Goal: Information Seeking & Learning: Learn about a topic

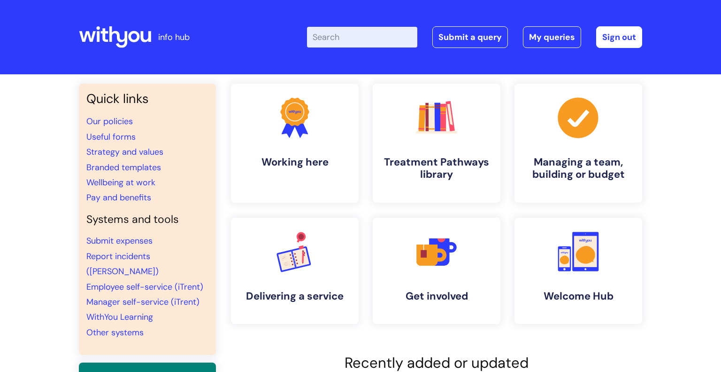
click at [366, 34] on input "Enter your search term here..." at bounding box center [362, 37] width 110 height 21
type input "grief"
click button "Search" at bounding box center [0, 0] width 0 height 0
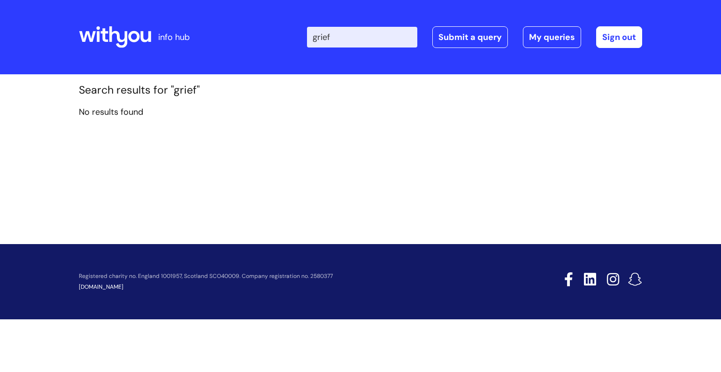
click at [355, 24] on div "Enter your search term here... grief Search Submit a query My queries Welcome C…" at bounding box center [431, 36] width 424 height 55
drag, startPoint x: 349, startPoint y: 38, endPoint x: 286, endPoint y: 42, distance: 64.0
click at [286, 42] on div "Enter your search term here... grief Search Submit a query My queries Welcome C…" at bounding box center [431, 36] width 424 height 55
type input "bereavement"
click button "Search" at bounding box center [0, 0] width 0 height 0
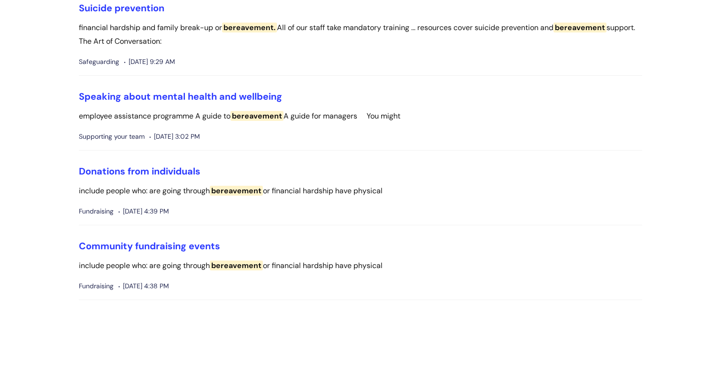
scroll to position [244, 0]
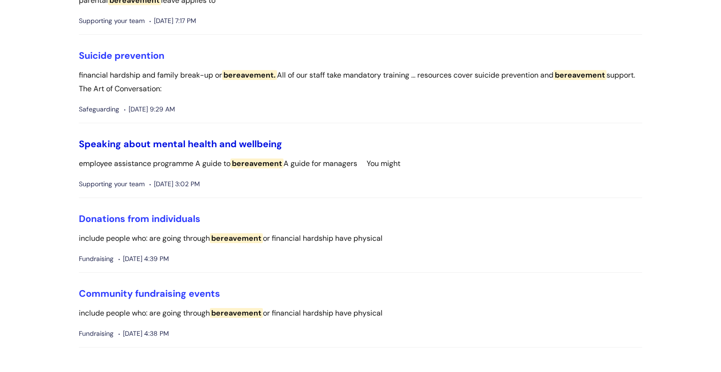
click at [182, 139] on link "Speaking about mental health and wellbeing" at bounding box center [180, 144] width 203 height 12
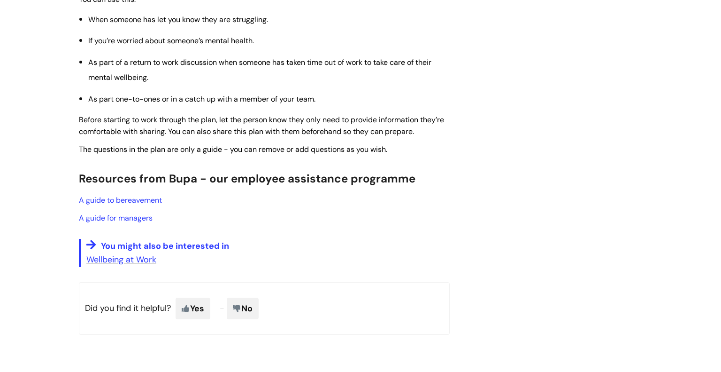
scroll to position [1110, 0]
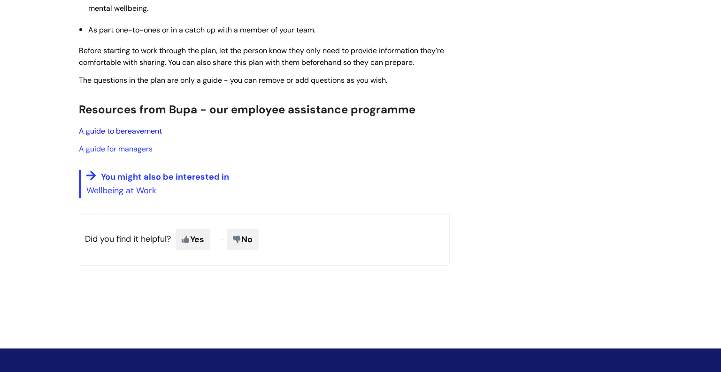
click at [115, 136] on link "A guide to bereavement" at bounding box center [120, 131] width 83 height 10
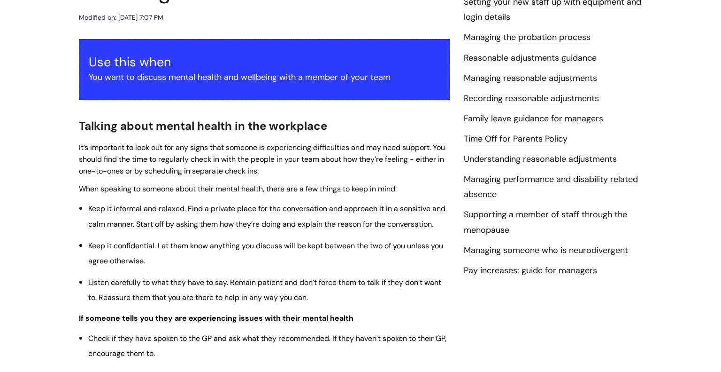
scroll to position [0, 0]
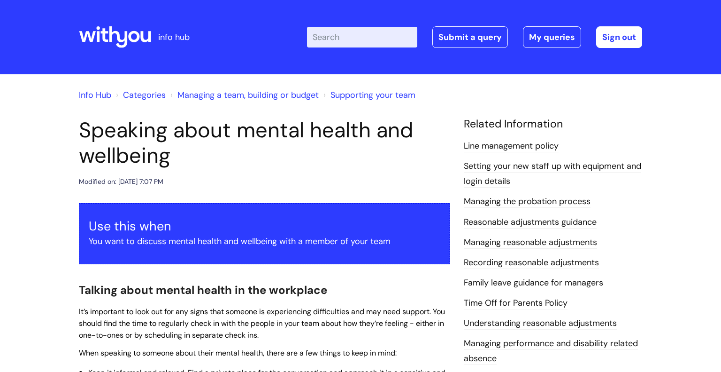
click at [371, 29] on input "Enter your search term here..." at bounding box center [362, 37] width 110 height 21
click at [95, 99] on link "Info Hub" at bounding box center [95, 94] width 32 height 11
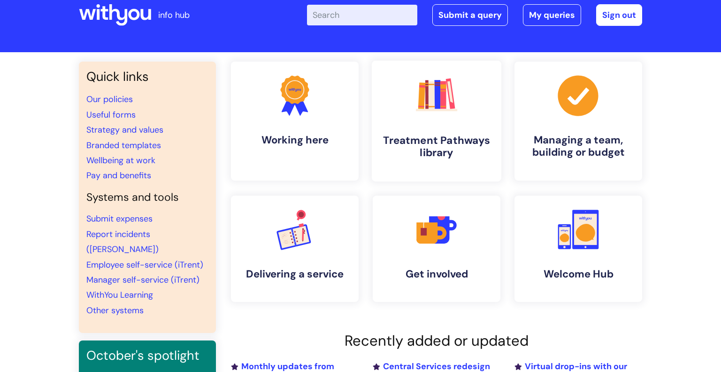
scroll to position [21, 0]
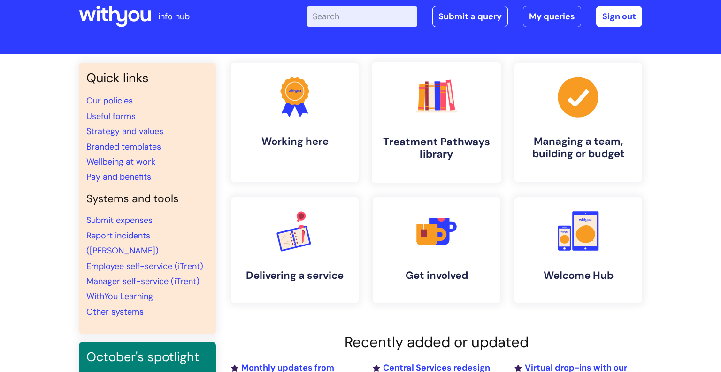
click at [462, 144] on h4 "Treatment Pathways library" at bounding box center [437, 147] width 115 height 25
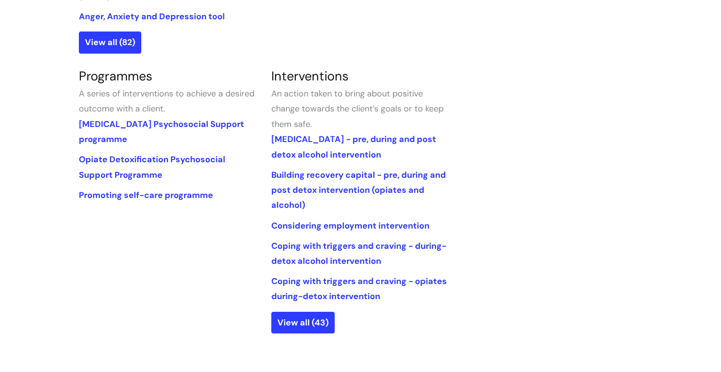
scroll to position [454, 0]
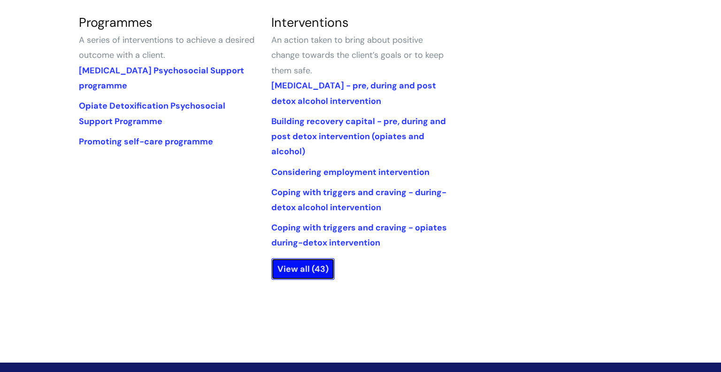
click at [308, 274] on link "View all (43)" at bounding box center [302, 269] width 63 height 22
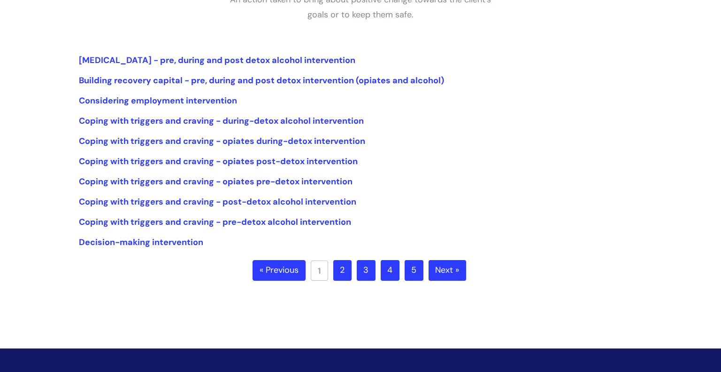
scroll to position [195, 0]
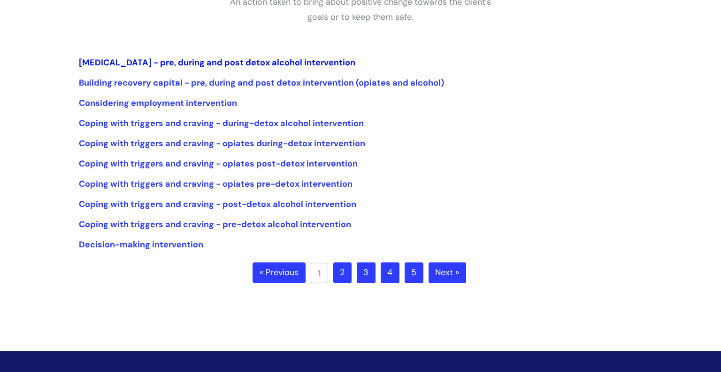
click at [281, 62] on link "[MEDICAL_DATA] - pre, during and post detox alcohol intervention" at bounding box center [217, 62] width 277 height 11
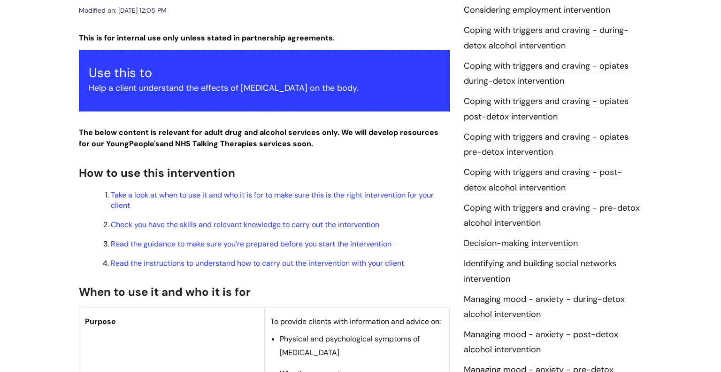
scroll to position [175, 0]
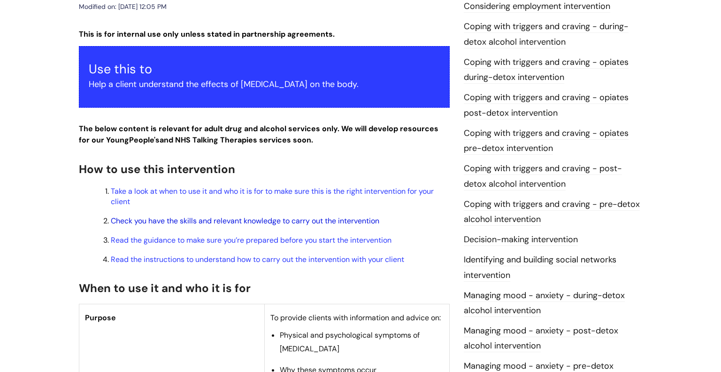
click at [194, 225] on link "Check you have the skills and relevant knowledge to carry out the intervention" at bounding box center [245, 221] width 269 height 10
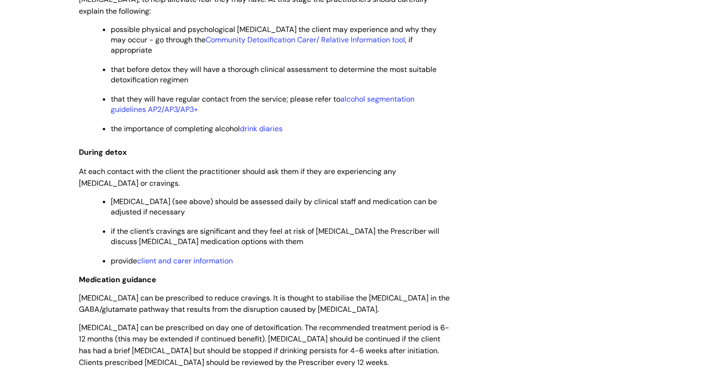
scroll to position [1884, 0]
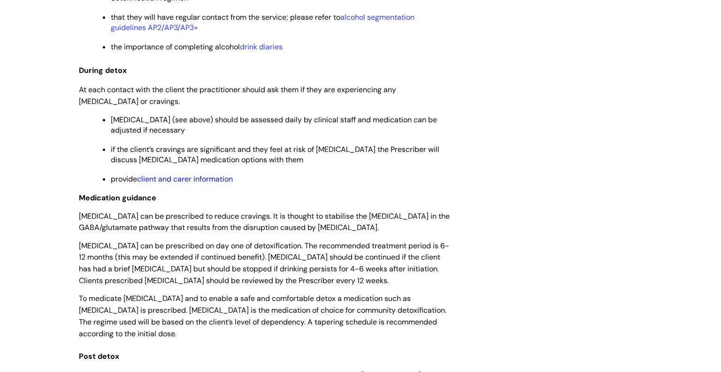
click at [215, 184] on link "client and carer information" at bounding box center [185, 179] width 96 height 10
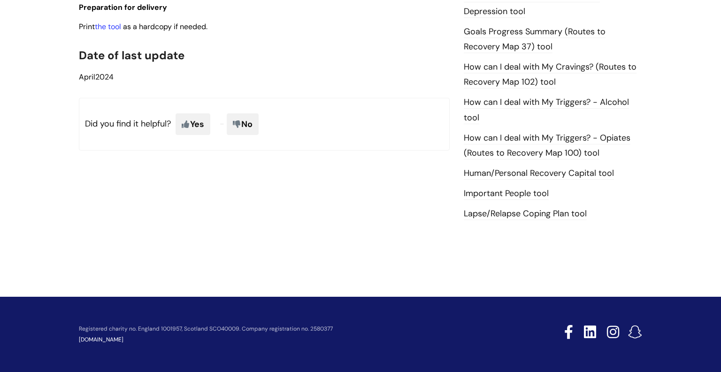
scroll to position [620, 0]
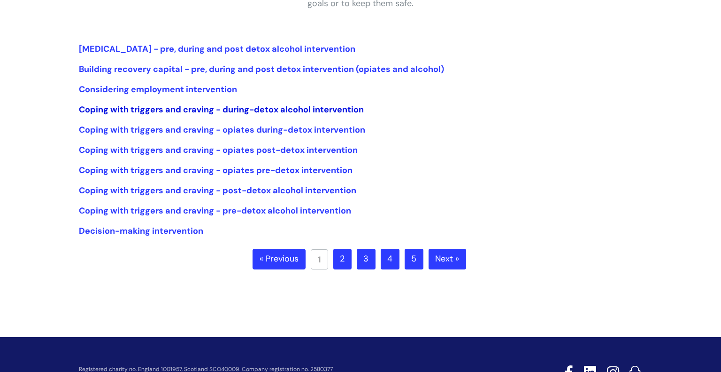
scroll to position [205, 0]
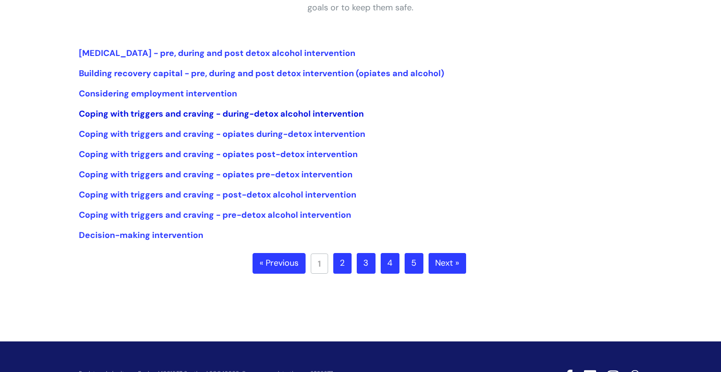
click at [205, 116] on link "Coping with triggers and craving - during-detox alcohol intervention" at bounding box center [221, 113] width 285 height 11
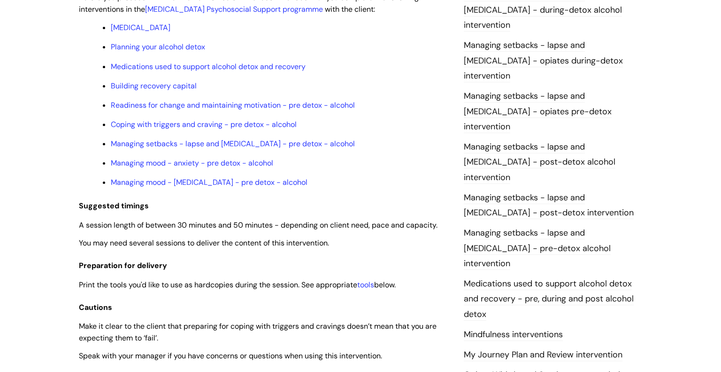
scroll to position [783, 0]
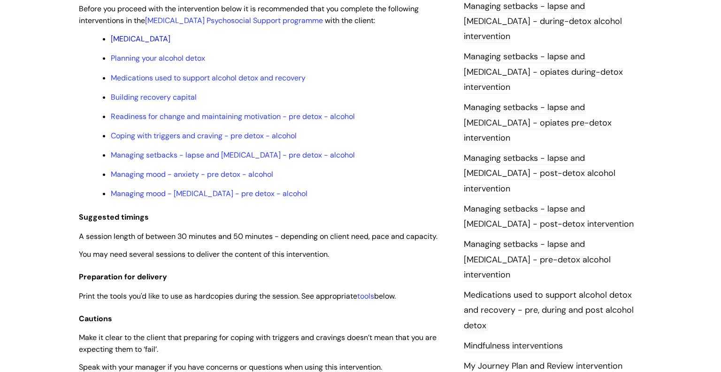
click at [162, 39] on link "[MEDICAL_DATA]" at bounding box center [141, 39] width 60 height 10
click at [157, 60] on link "Planning your alcohol detox" at bounding box center [158, 58] width 94 height 10
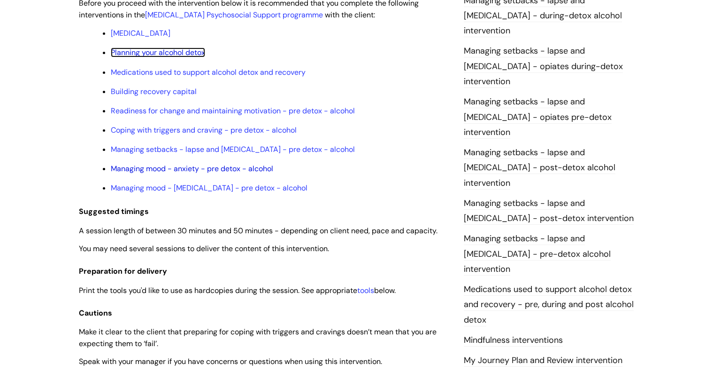
scroll to position [792, 0]
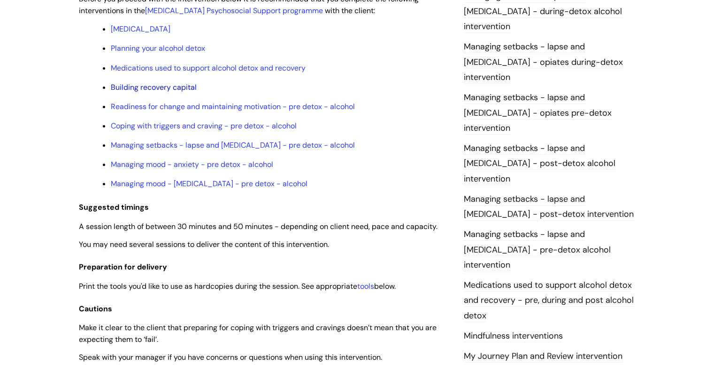
click at [182, 92] on link "Building recovery capital" at bounding box center [154, 87] width 86 height 10
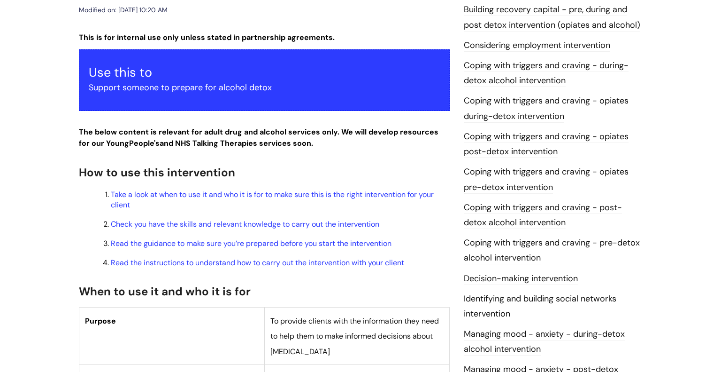
scroll to position [174, 0]
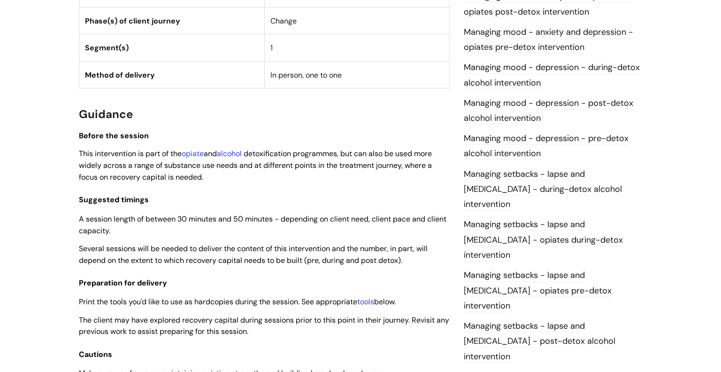
scroll to position [772, 0]
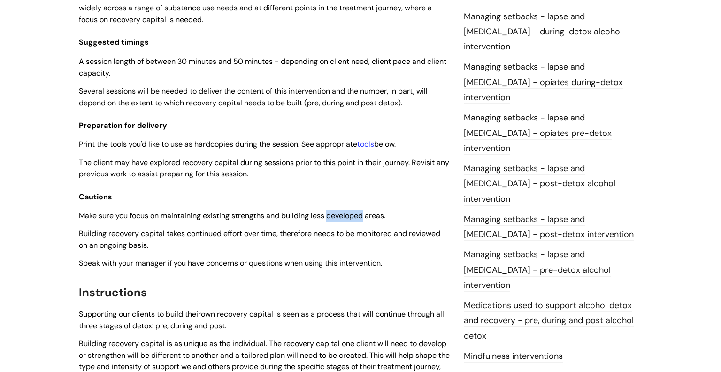
drag, startPoint x: 338, startPoint y: 223, endPoint x: 245, endPoint y: 204, distance: 94.9
click at [346, 193] on h3 "Cautions" at bounding box center [264, 194] width 371 height 17
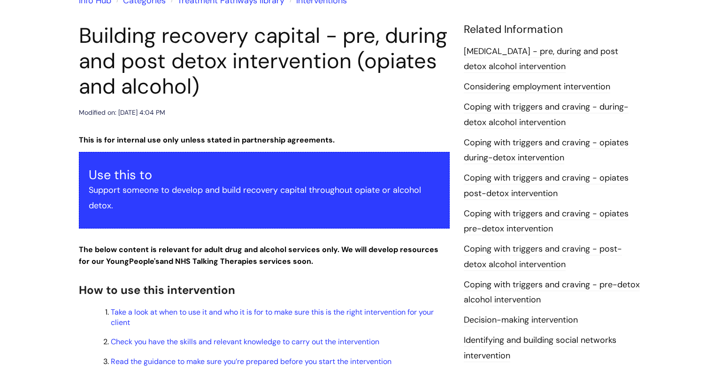
scroll to position [94, 0]
click at [556, 112] on link "Coping with triggers and craving - during-detox alcohol intervention" at bounding box center [546, 114] width 165 height 27
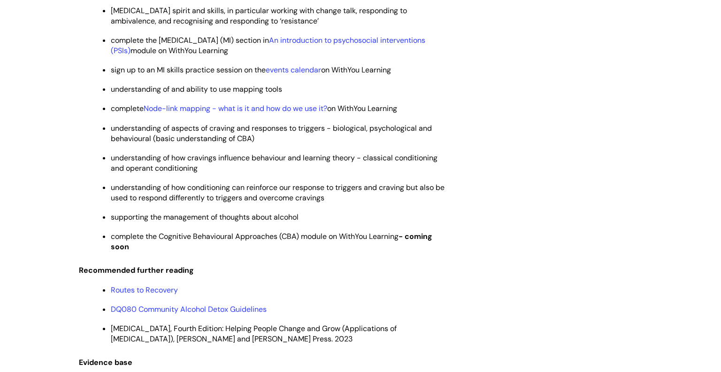
scroll to position [2310, 0]
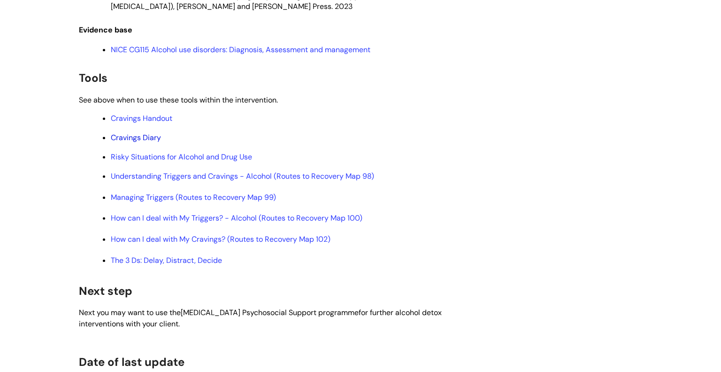
click at [127, 142] on link "Cravings Diary" at bounding box center [136, 137] width 50 height 10
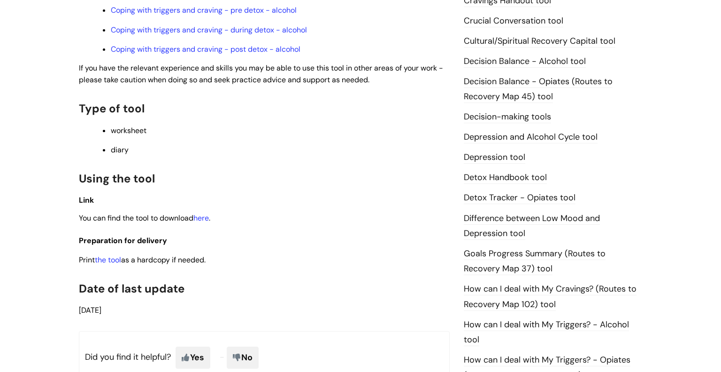
scroll to position [327, 0]
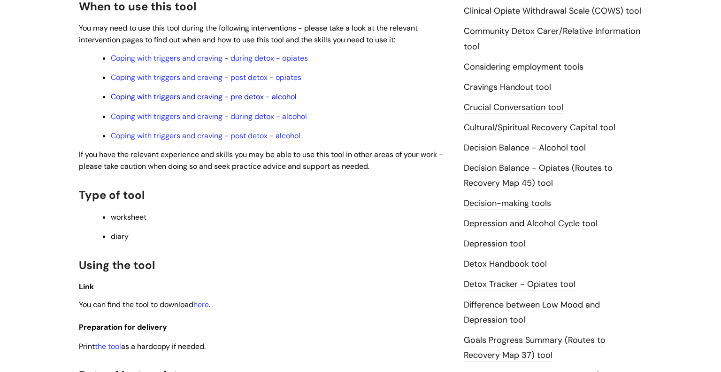
click at [279, 99] on link "Coping with triggers and craving - pre detox - alcohol" at bounding box center [204, 97] width 186 height 10
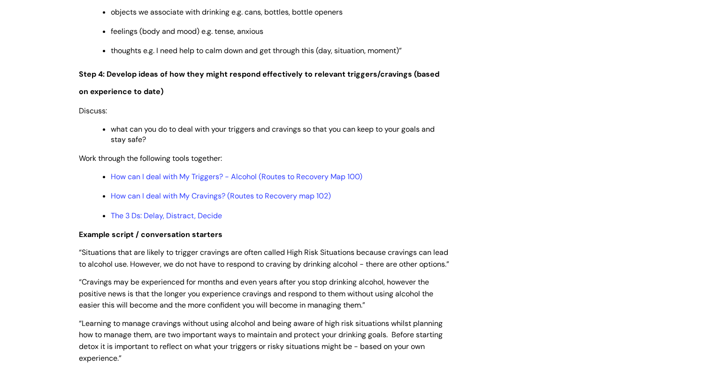
scroll to position [1737, 0]
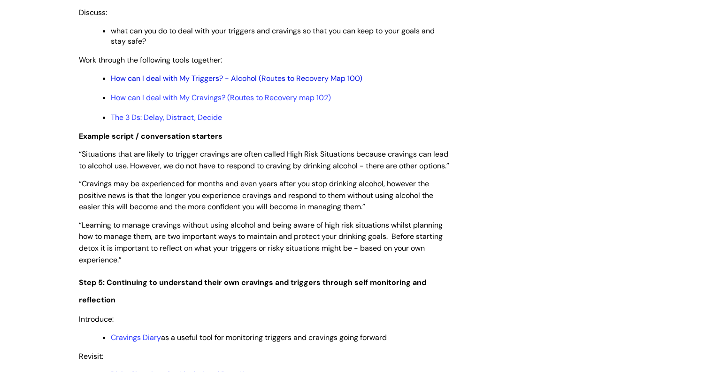
click at [218, 83] on link "How can I deal with My Triggers? - Alcohol (Routes to Recovery Map 100)" at bounding box center [237, 78] width 252 height 10
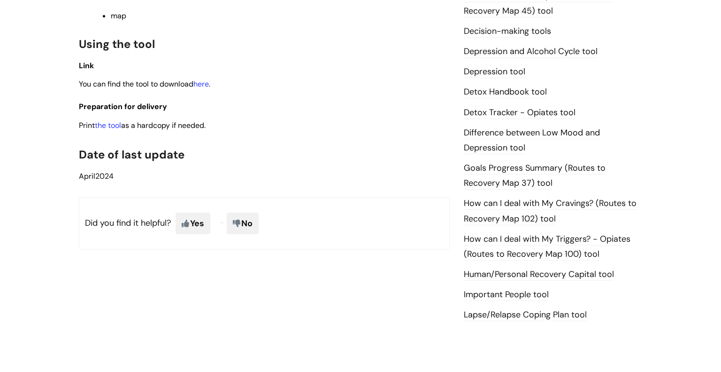
scroll to position [520, 0]
click at [208, 85] on link "here" at bounding box center [202, 83] width 16 height 10
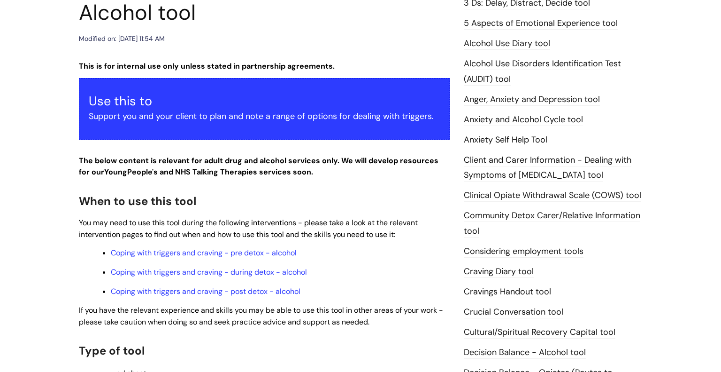
scroll to position [211, 0]
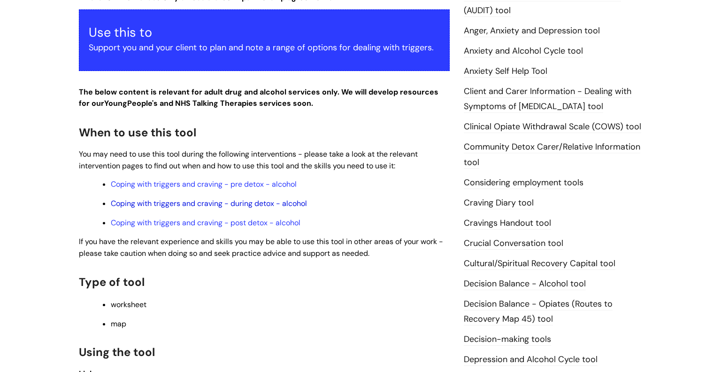
click at [266, 204] on link "Coping with triggers and craving - during detox - alcohol" at bounding box center [209, 203] width 196 height 10
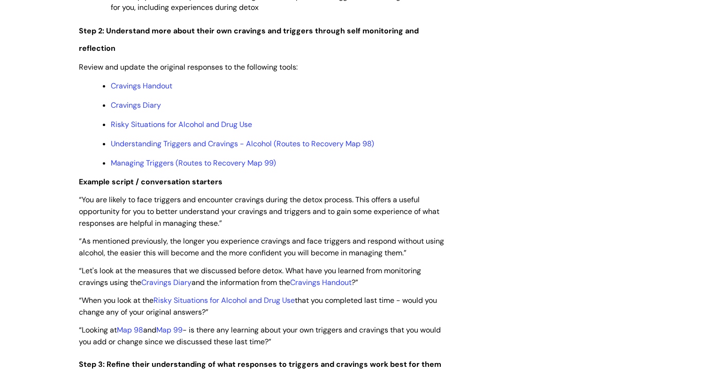
scroll to position [1273, 0]
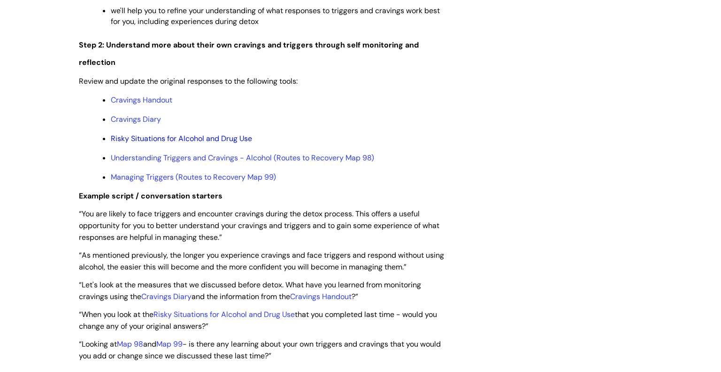
click at [172, 143] on link "Risky Situations for Alcohol and Drug Use" at bounding box center [181, 138] width 141 height 10
click at [175, 182] on link "Managing Triggers (Routes to Recovery Map 99)" at bounding box center [193, 177] width 165 height 10
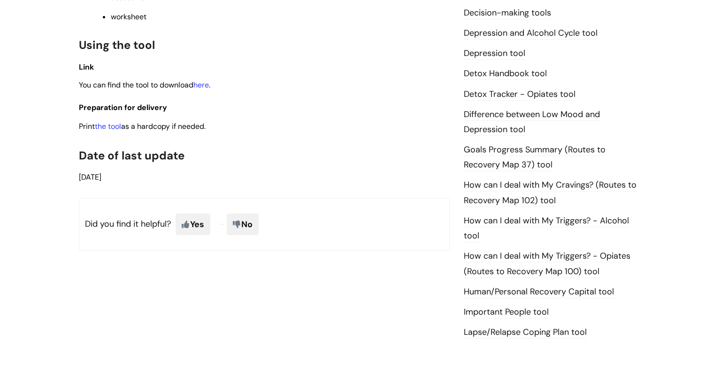
scroll to position [452, 0]
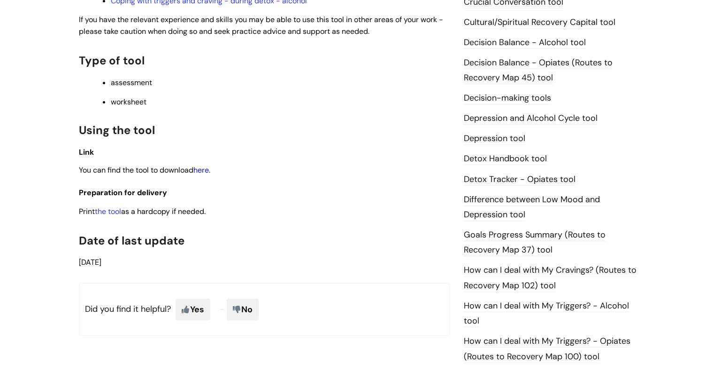
click at [208, 170] on link "here" at bounding box center [202, 170] width 16 height 10
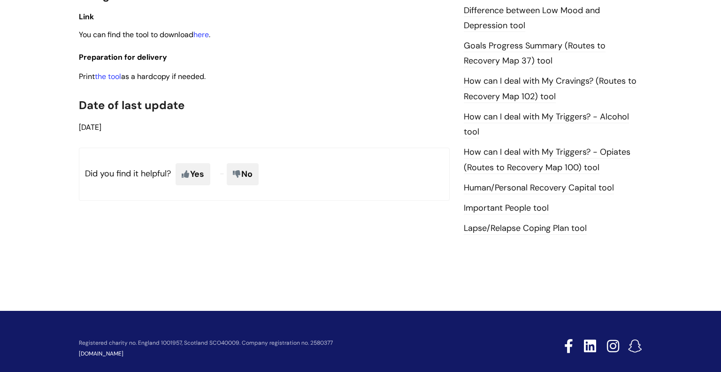
scroll to position [656, 0]
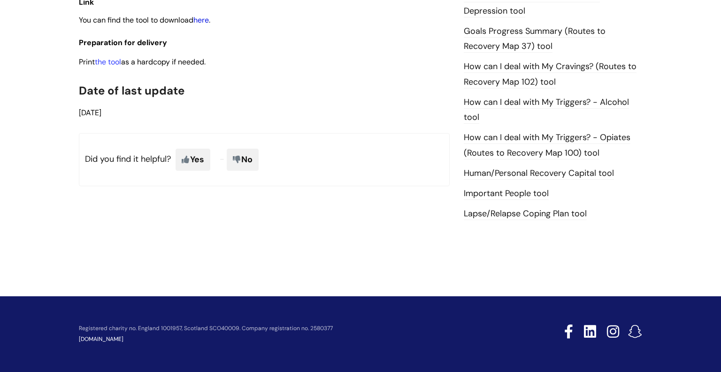
click at [209, 25] on link "here" at bounding box center [202, 20] width 16 height 10
